Goal: Task Accomplishment & Management: Use online tool/utility

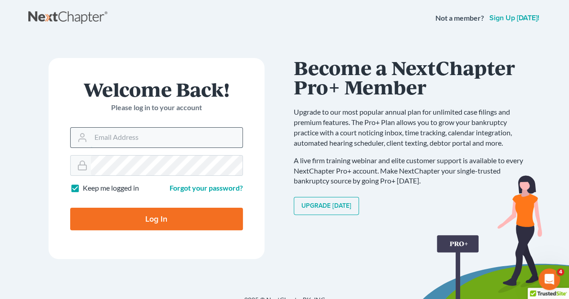
click at [191, 136] on input "Email Address" at bounding box center [167, 138] width 152 height 20
type input "atyriasclark@gmail.com"
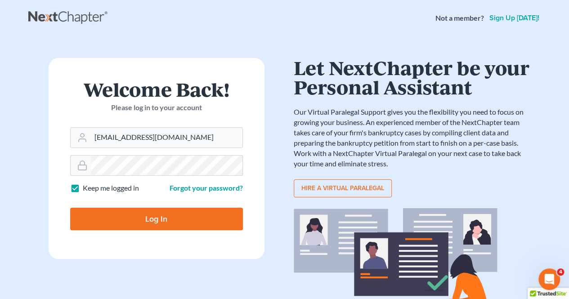
click at [172, 221] on input "Log In" at bounding box center [156, 219] width 173 height 22
type input "Thinking..."
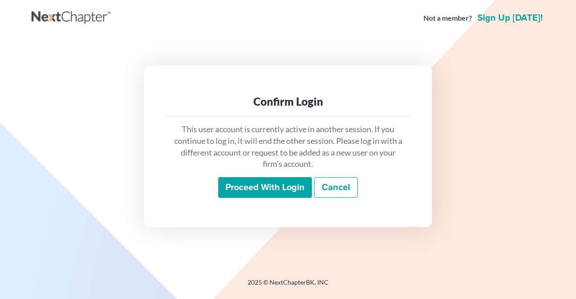
click at [286, 188] on input "Proceed with login" at bounding box center [265, 187] width 94 height 21
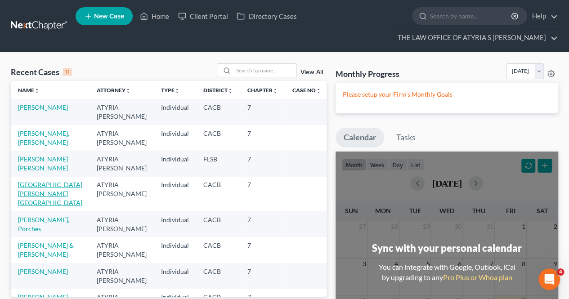
click at [40, 182] on link "[GEOGRAPHIC_DATA][PERSON_NAME][GEOGRAPHIC_DATA]" at bounding box center [50, 194] width 64 height 26
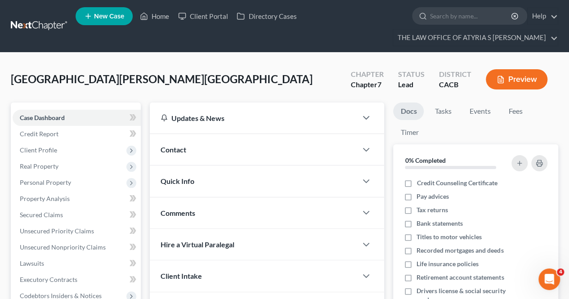
scroll to position [144, 0]
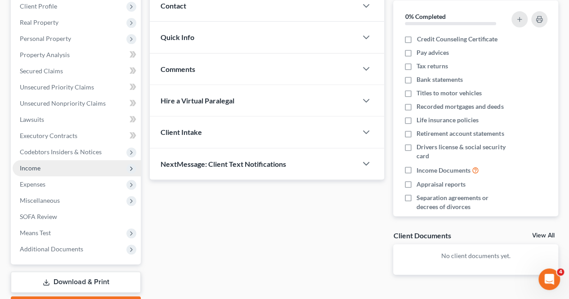
click at [69, 172] on span "Income" at bounding box center [77, 168] width 128 height 16
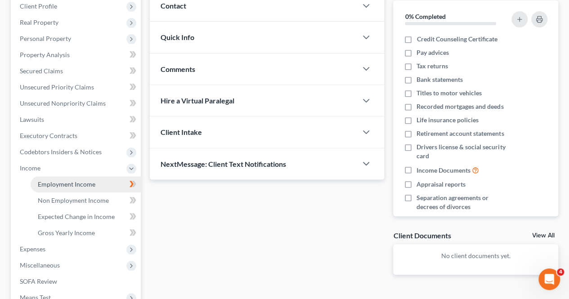
click at [104, 184] on link "Employment Income" at bounding box center [86, 184] width 110 height 16
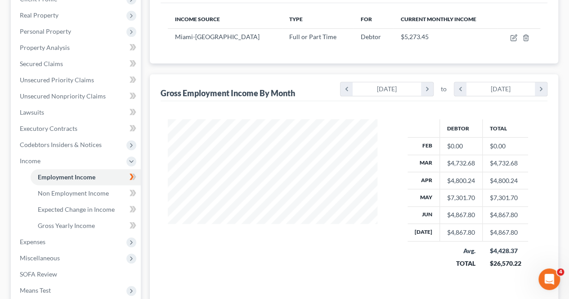
scroll to position [258, 0]
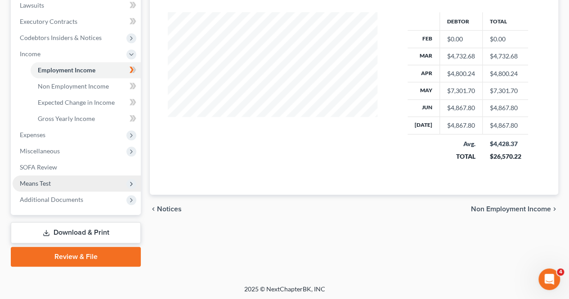
click at [57, 186] on span "Means Test" at bounding box center [77, 183] width 128 height 16
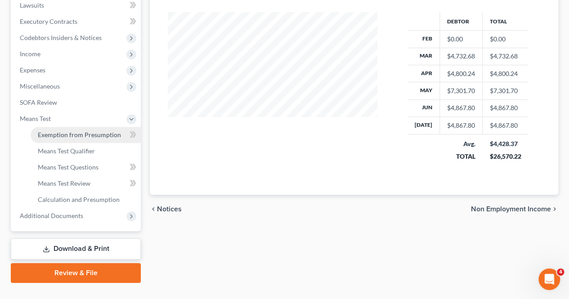
click at [50, 134] on span "Exemption from Presumption" at bounding box center [79, 135] width 83 height 8
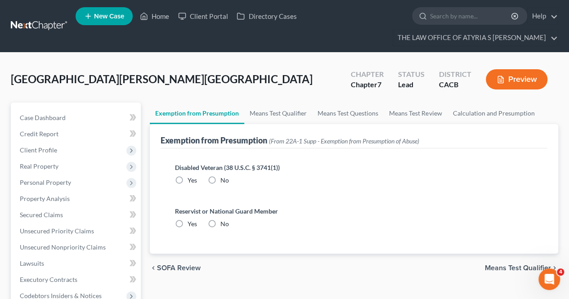
click at [220, 180] on label "No" at bounding box center [224, 180] width 9 height 9
click at [224, 180] on input "No" at bounding box center [227, 179] width 6 height 6
radio input "true"
click at [208, 216] on div "Reservist or National Guard Member Yes No" at bounding box center [354, 217] width 358 height 22
click at [220, 223] on label "No" at bounding box center [224, 223] width 9 height 9
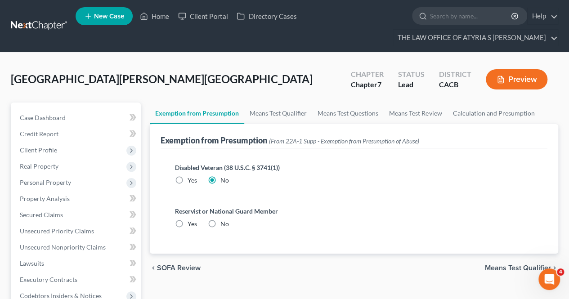
click at [224, 223] on input "No" at bounding box center [227, 222] width 6 height 6
radio input "true"
click at [533, 267] on span "Means Test Qualifier" at bounding box center [518, 267] width 66 height 7
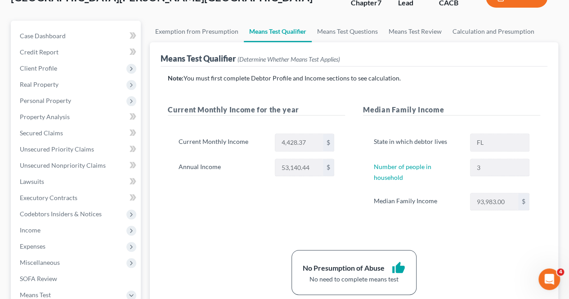
scroll to position [8, 0]
